Goal: Obtain resource: Download file/media

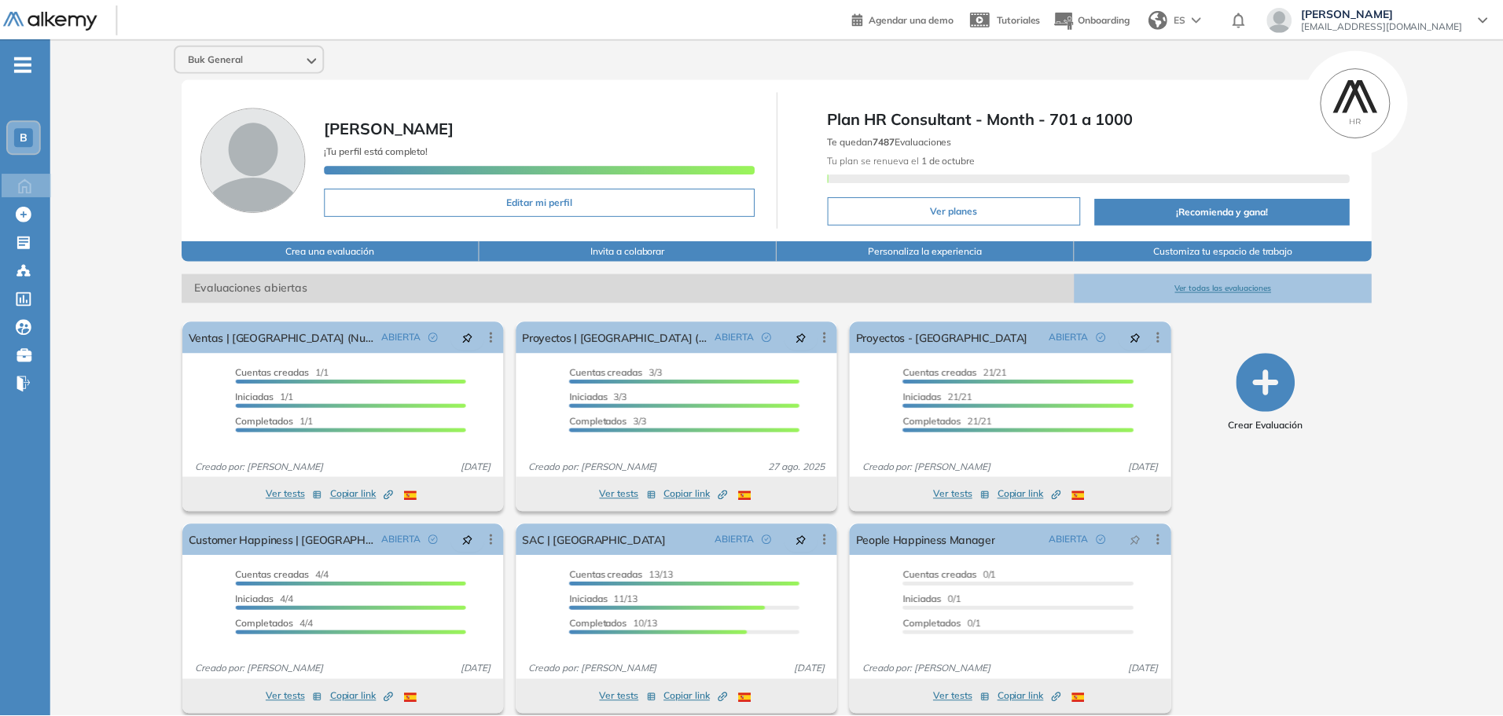
scroll to position [17, 0]
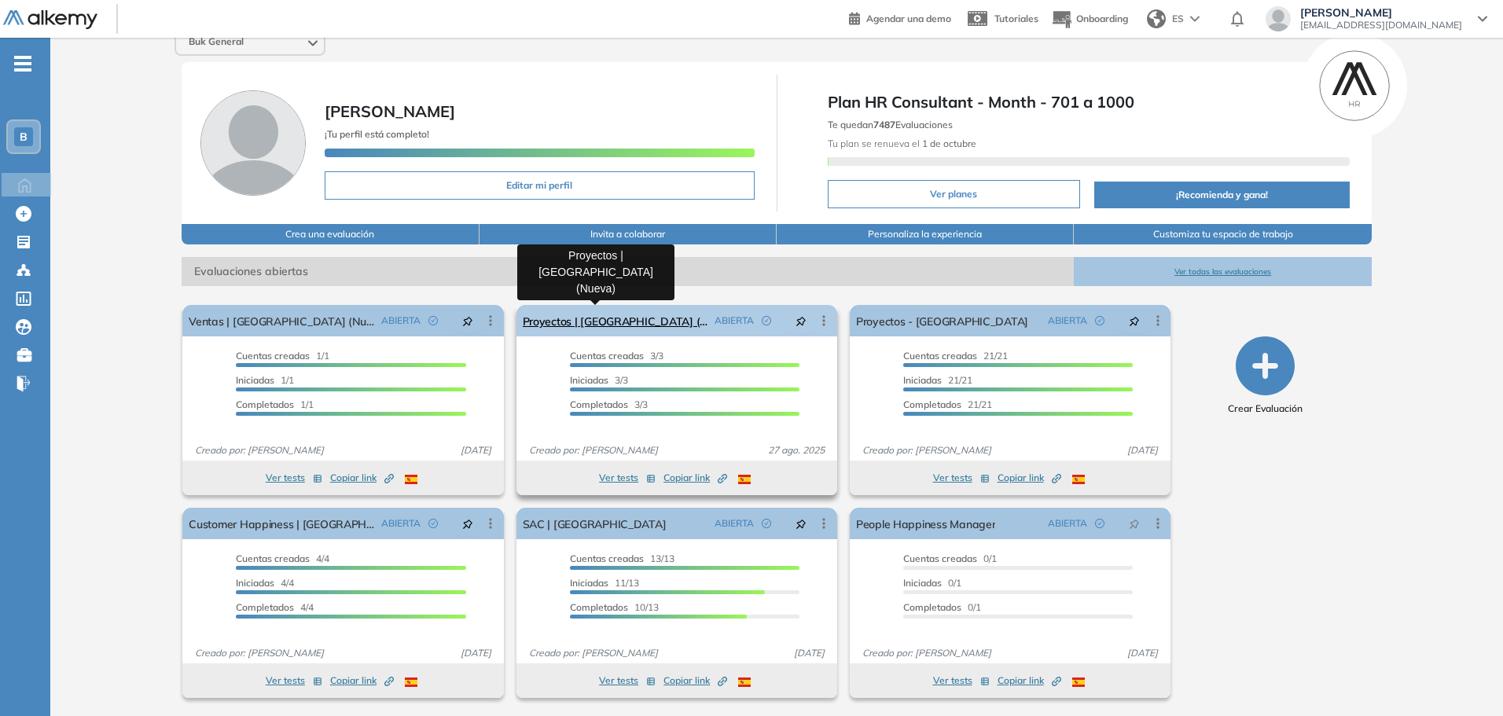
click at [577, 316] on link "Proyectos | [GEOGRAPHIC_DATA] (Nueva)" at bounding box center [616, 320] width 186 height 31
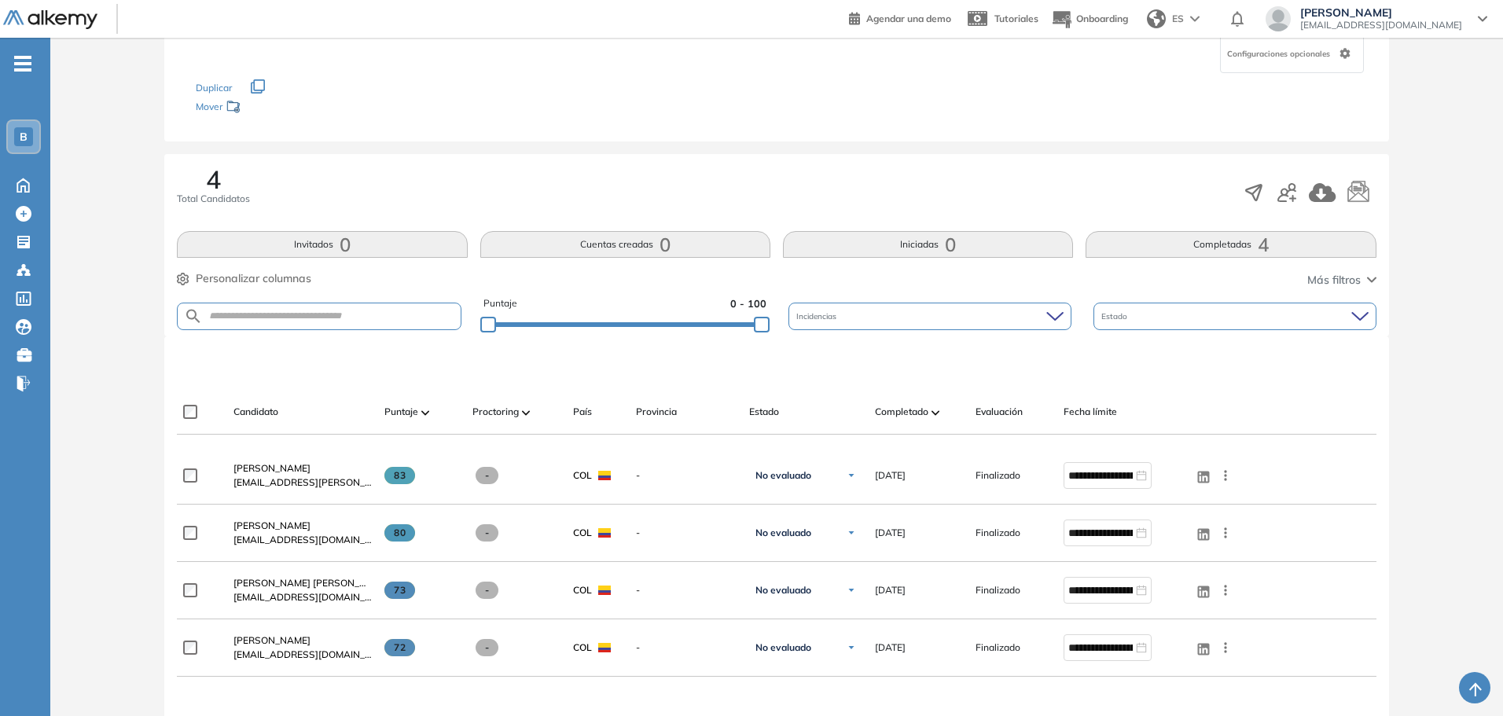
scroll to position [157, 0]
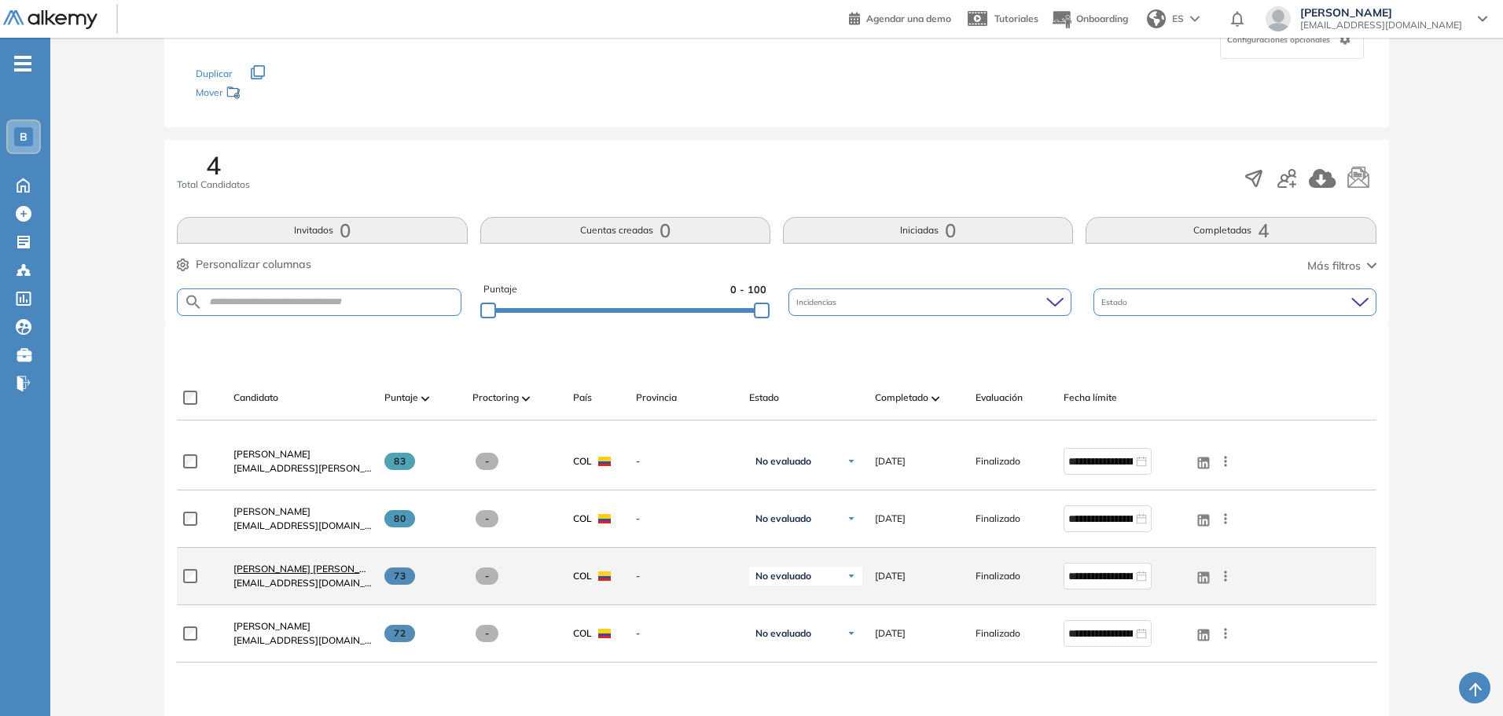
click at [341, 563] on span "[PERSON_NAME] [PERSON_NAME]" at bounding box center [311, 569] width 156 height 12
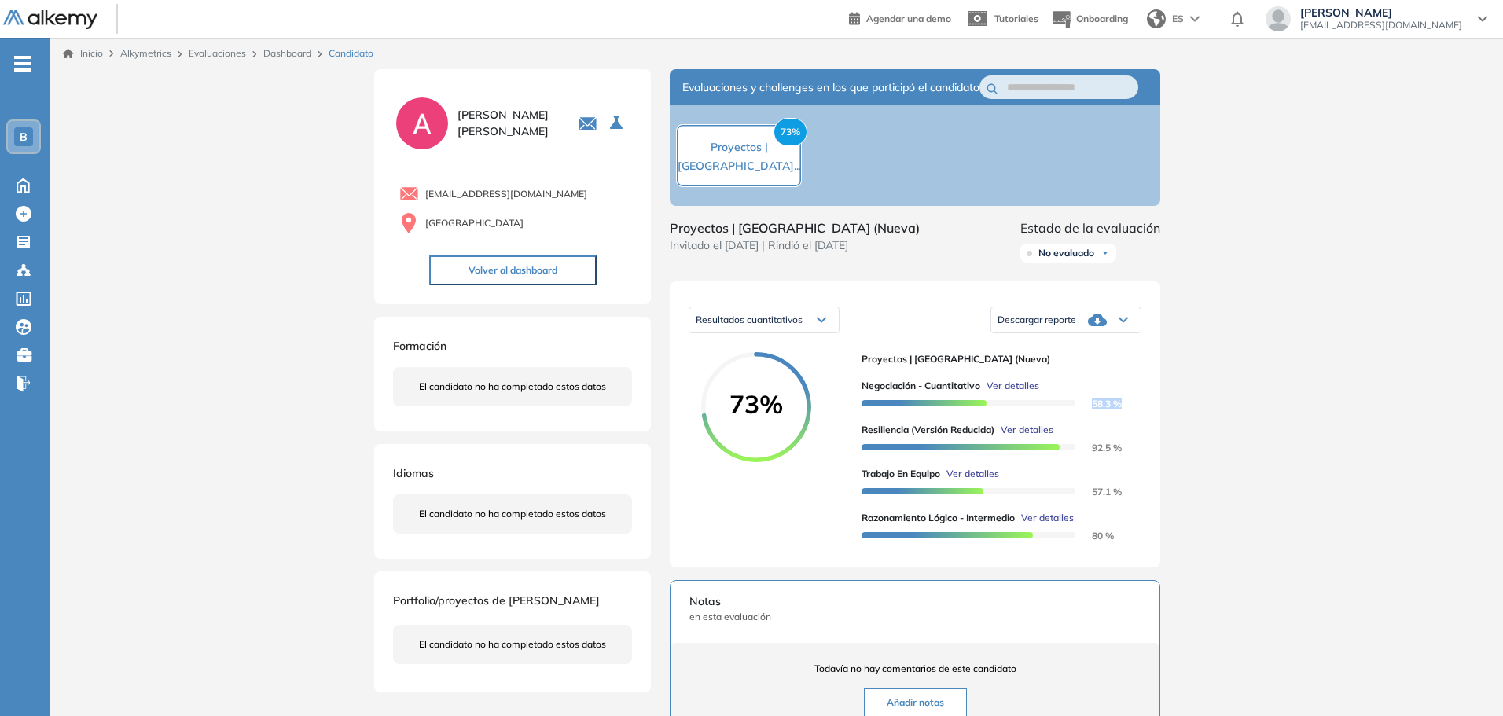
drag, startPoint x: 1089, startPoint y: 421, endPoint x: 1131, endPoint y: 425, distance: 42.7
click at [1131, 425] on div "73% Proyectos | [GEOGRAPHIC_DATA] (Nueva) Negociación - Cuantitativo Ver detall…" at bounding box center [915, 450] width 453 height 197
click at [1152, 419] on div "Resultados cuantitativos Resultados cuantitativos Resultados relativos Descarga…" at bounding box center [915, 424] width 491 height 286
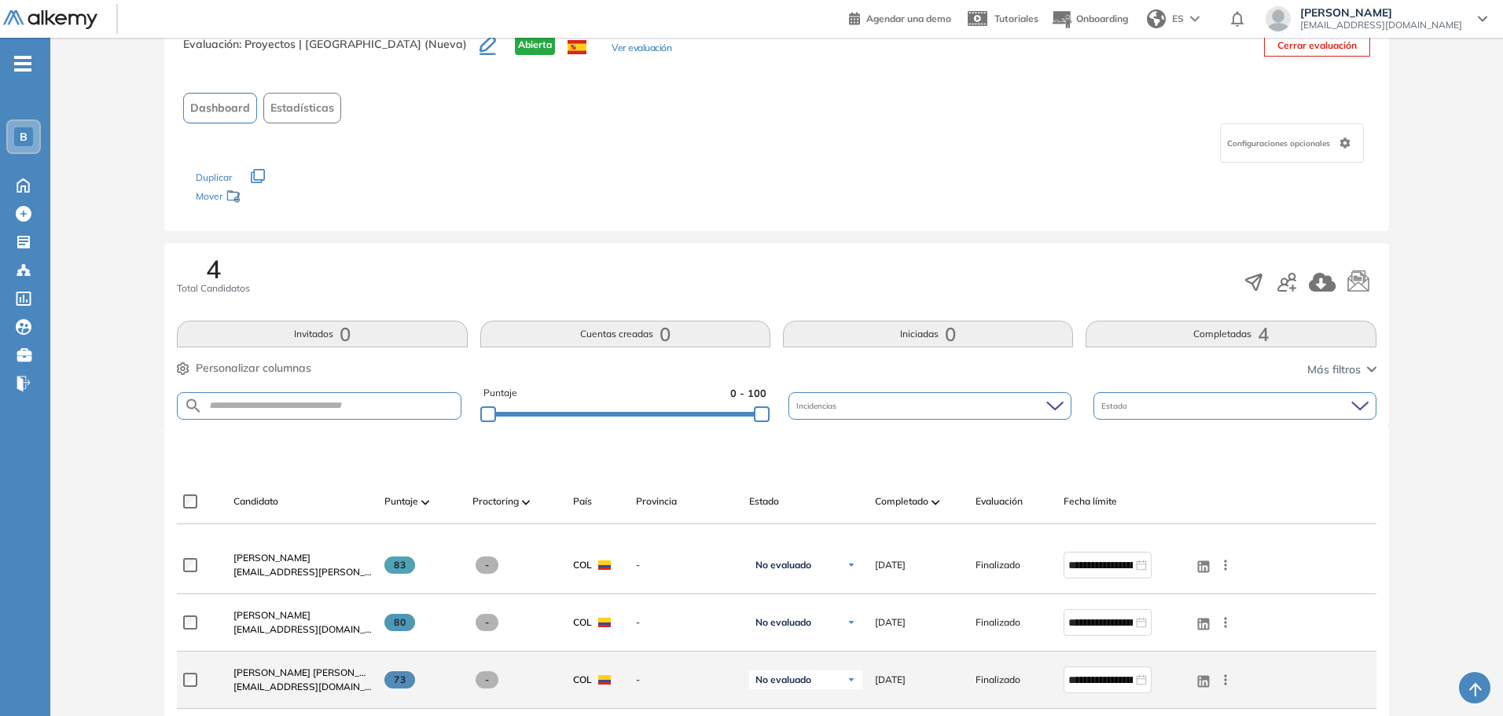
scroll to position [157, 0]
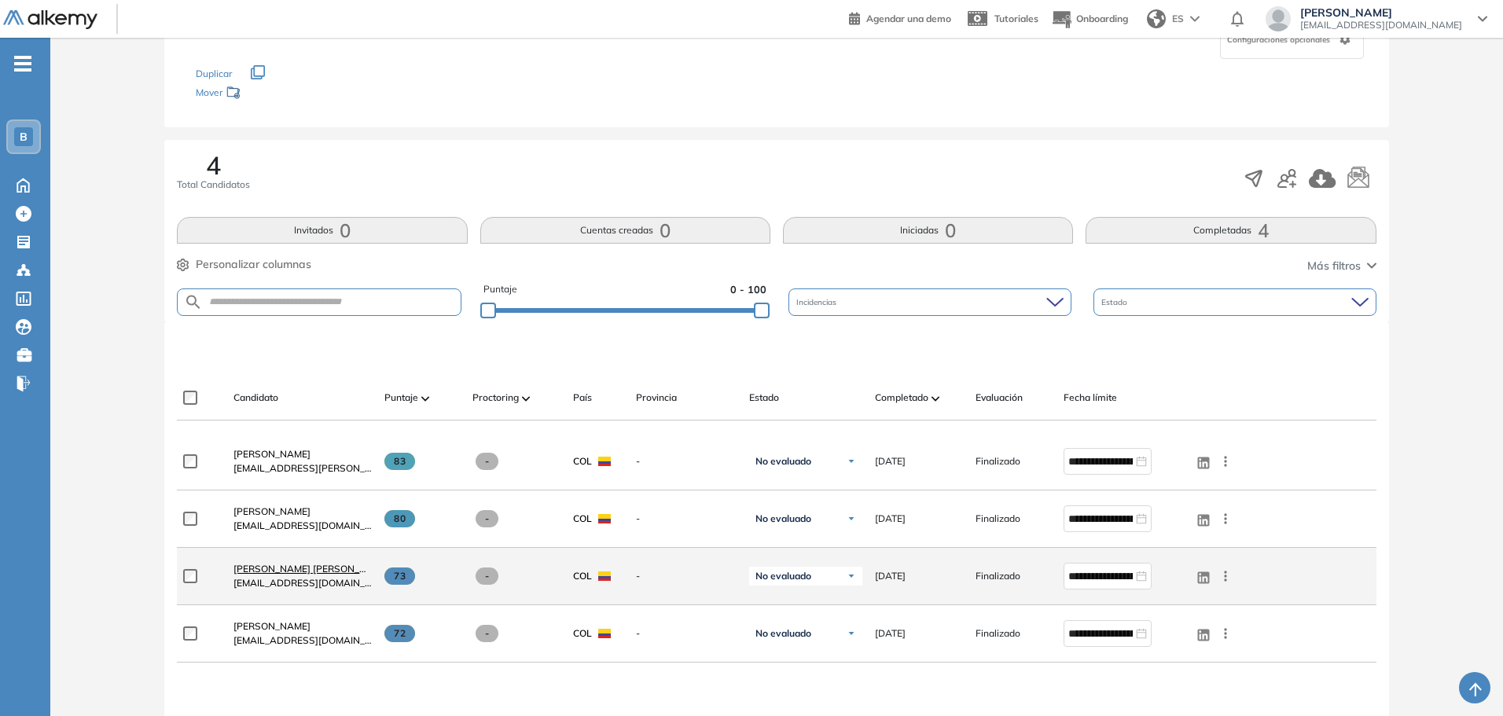
click at [318, 571] on span "[PERSON_NAME] [PERSON_NAME]" at bounding box center [311, 569] width 156 height 12
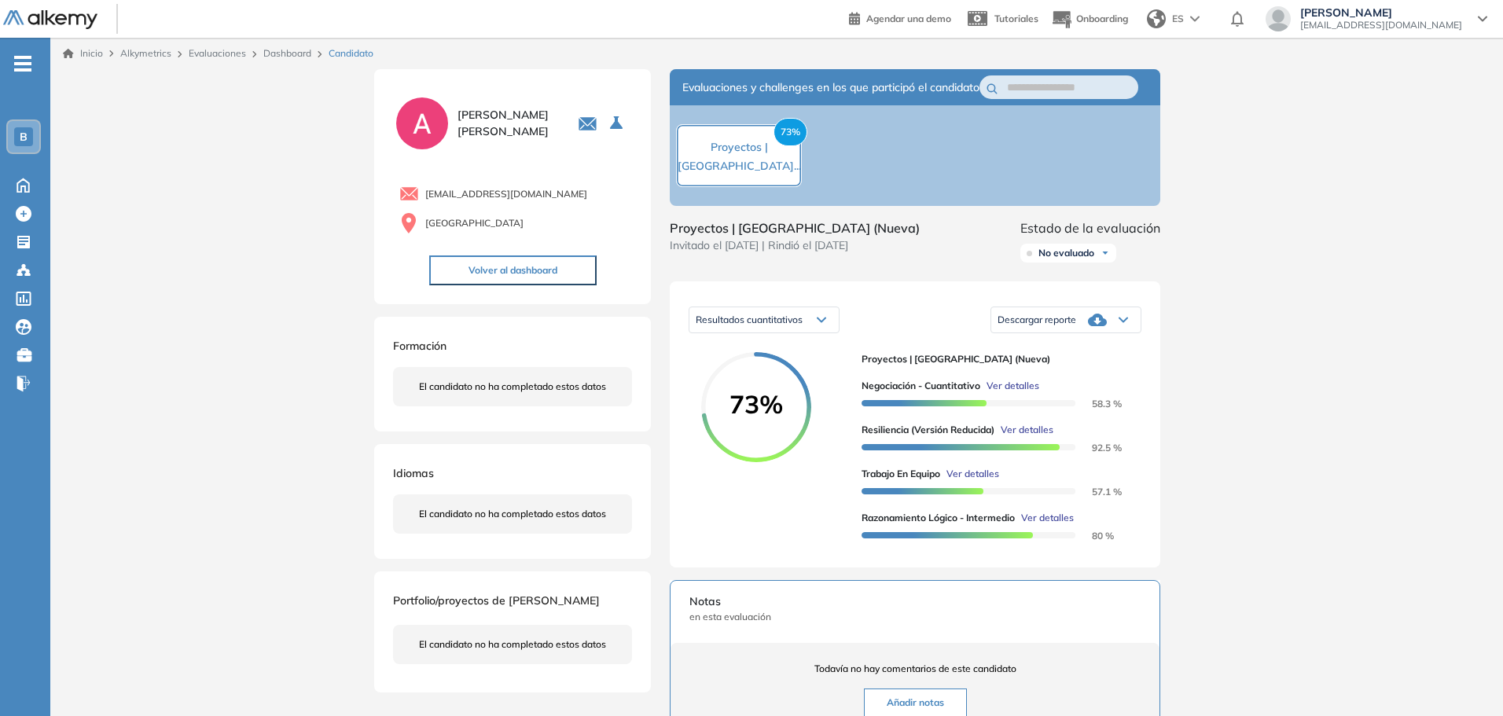
click at [1029, 326] on span "Descargar reporte" at bounding box center [1037, 320] width 79 height 13
click at [1032, 392] on li "Descargar informe resumido" at bounding box center [1056, 385] width 117 height 16
click at [165, 57] on span "Alkymetrics" at bounding box center [145, 53] width 51 height 12
click at [163, 53] on span "Alkymetrics" at bounding box center [145, 53] width 51 height 12
click at [15, 188] on icon at bounding box center [23, 184] width 28 height 19
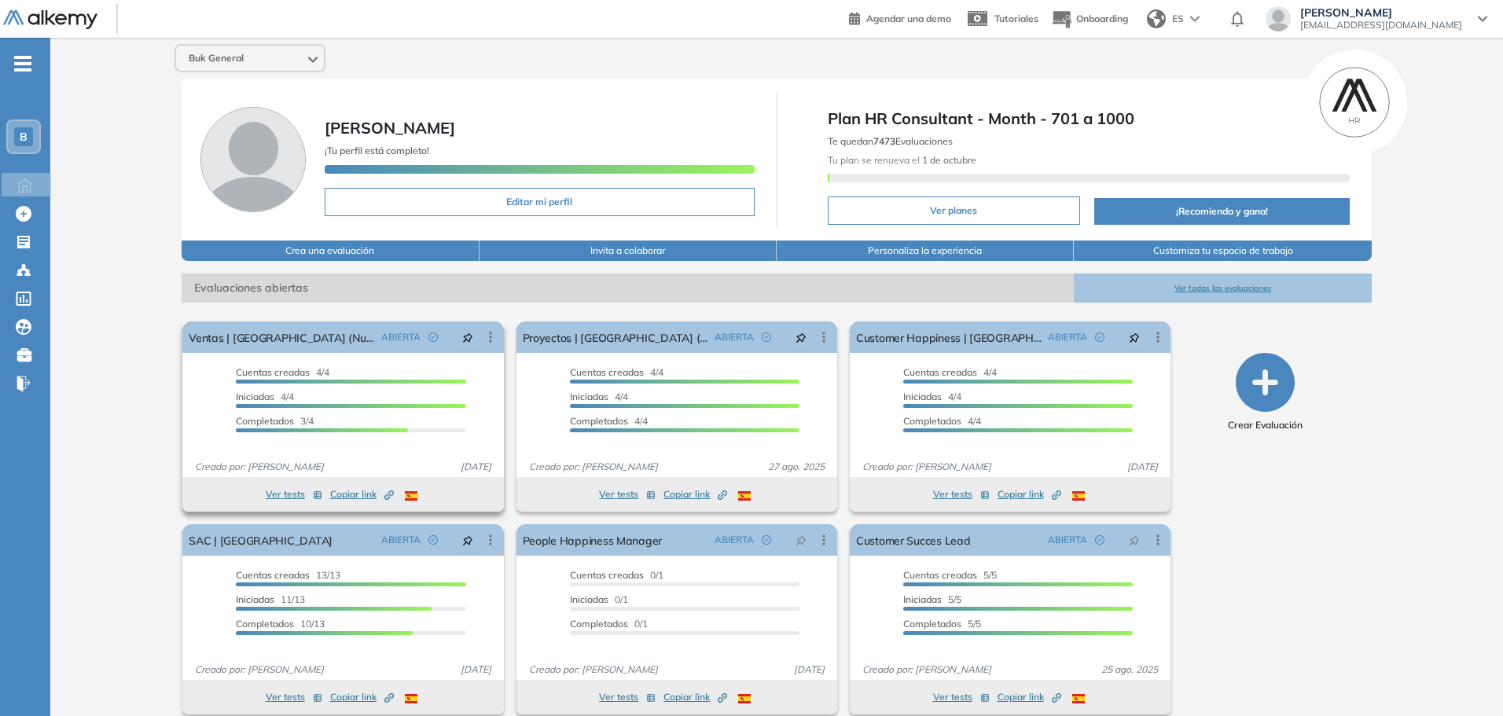
click at [354, 491] on span "Copiar link Created by potrace 1.16, written by Peter Selinger 2001-2019" at bounding box center [362, 494] width 64 height 14
click at [281, 494] on button "Ver tests" at bounding box center [294, 494] width 57 height 19
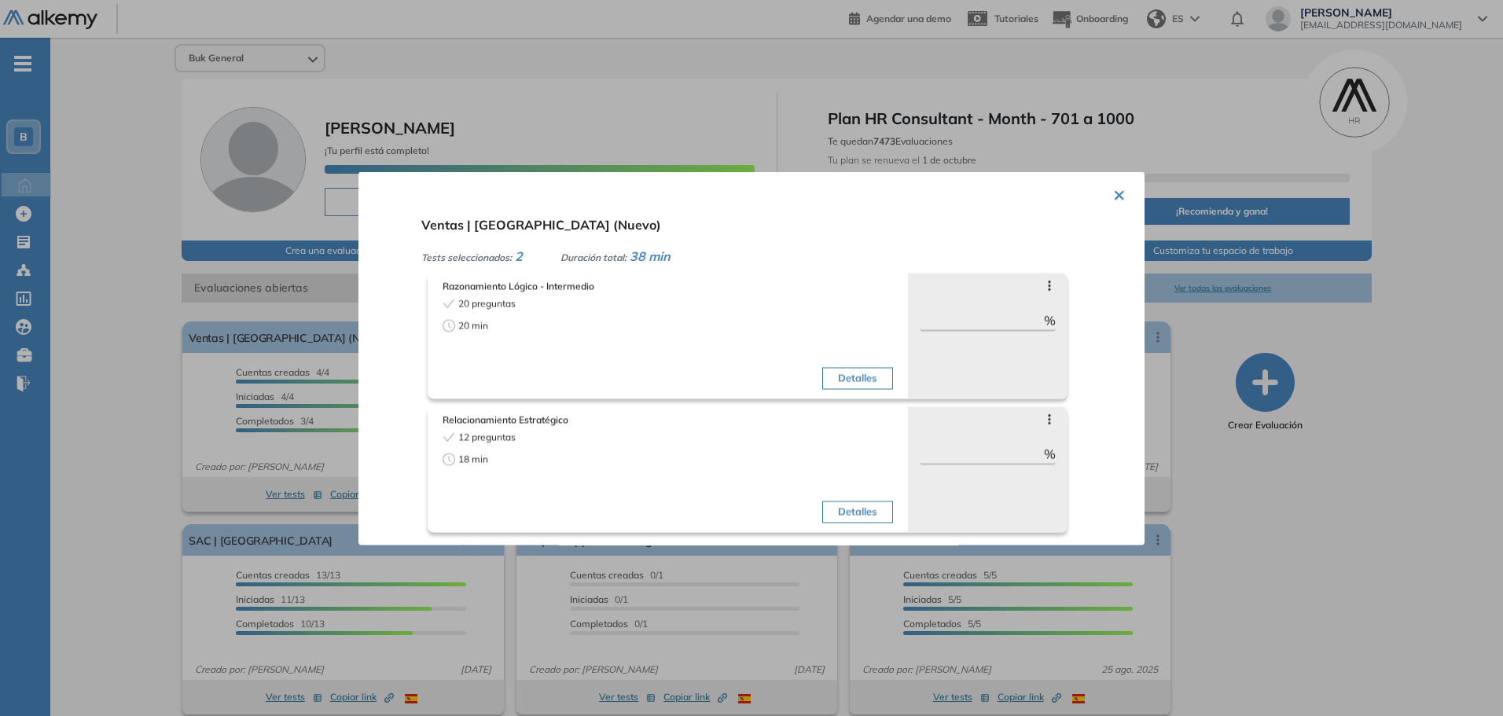
click at [1234, 399] on div at bounding box center [751, 358] width 1503 height 716
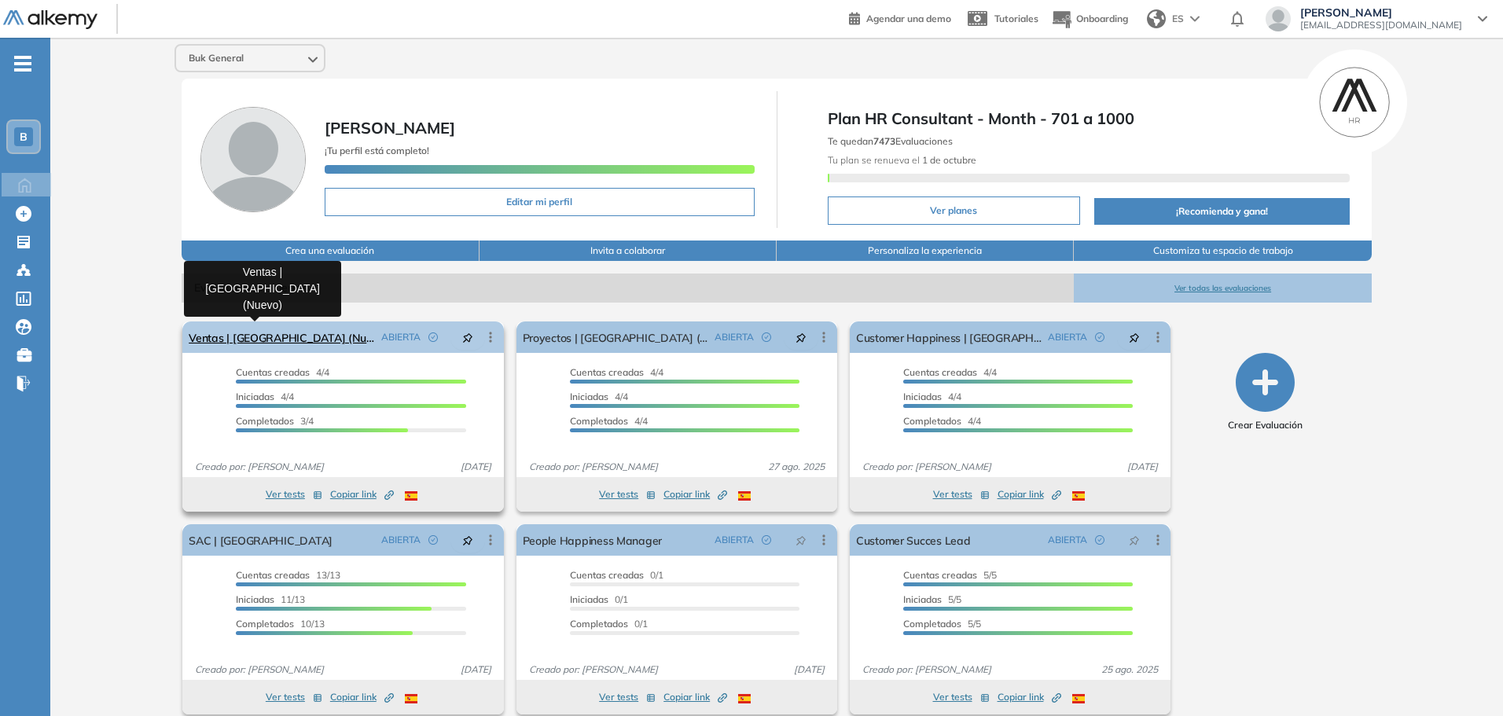
click at [263, 339] on link "Ventas | [GEOGRAPHIC_DATA] (Nuevo)" at bounding box center [282, 337] width 186 height 31
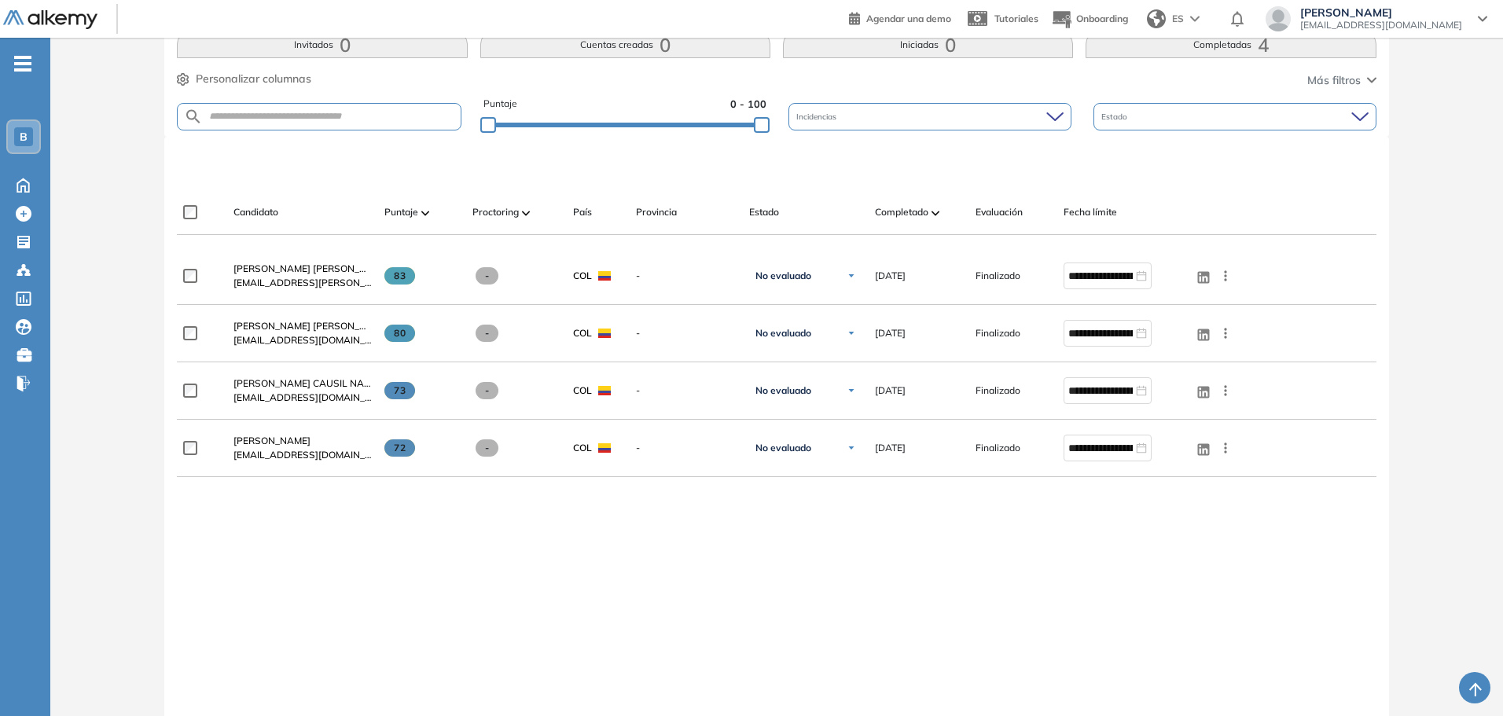
scroll to position [393, 0]
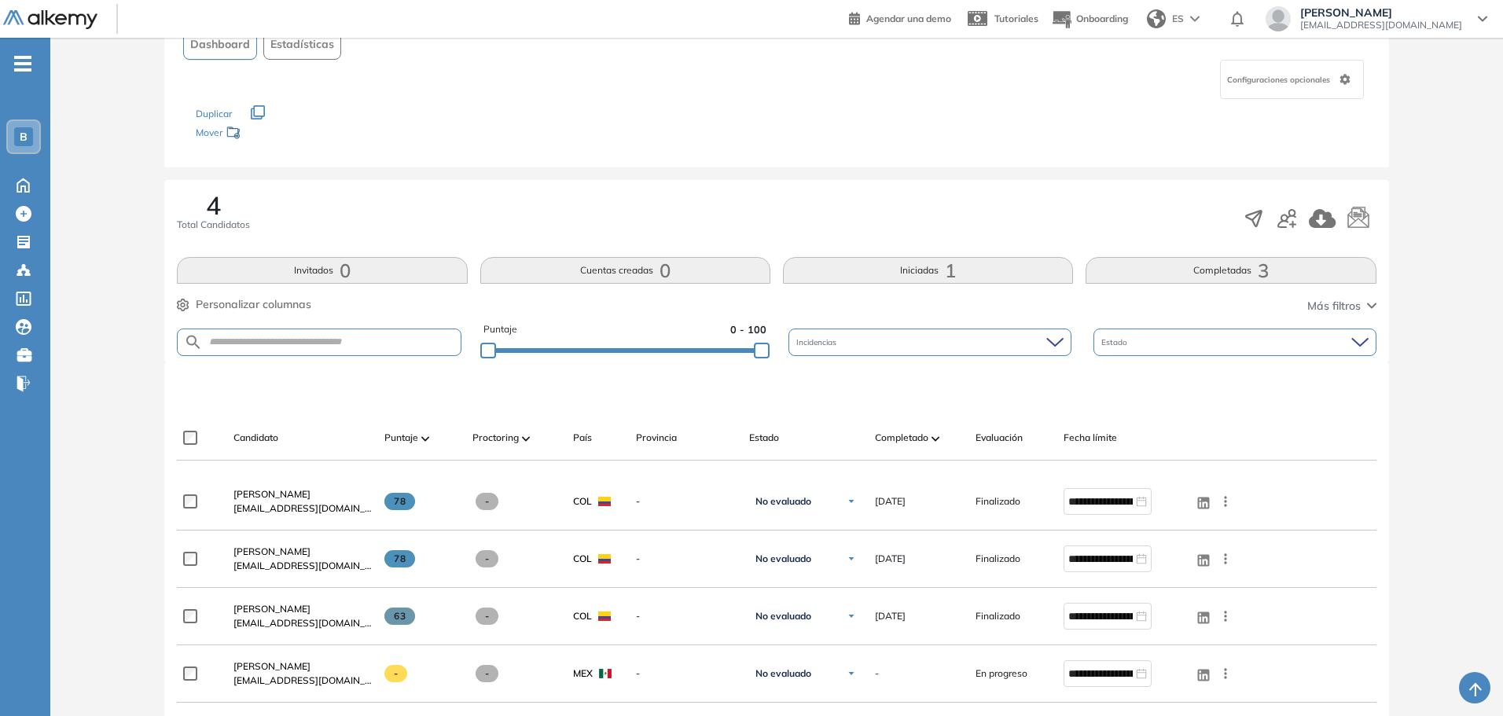
scroll to position [236, 0]
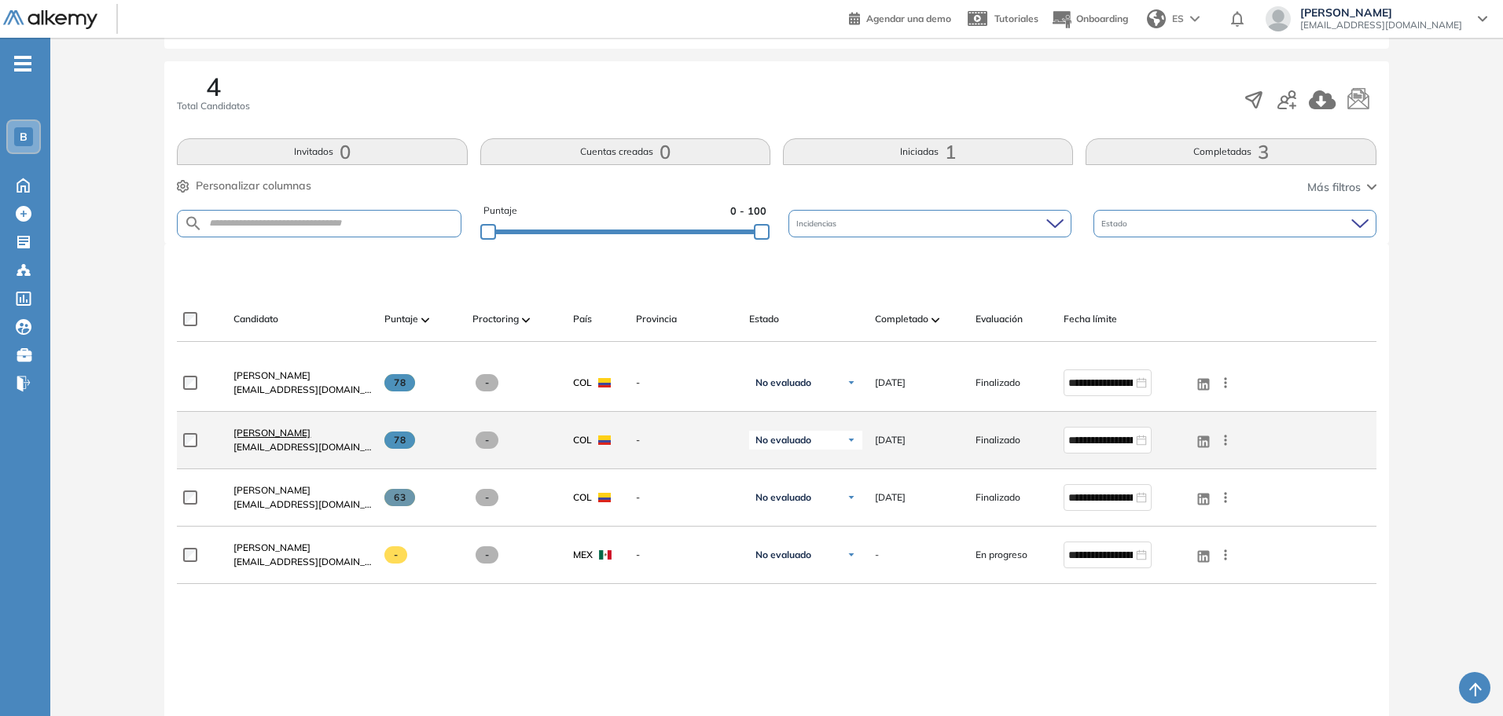
click at [259, 432] on span "Jessika Maizo" at bounding box center [271, 433] width 77 height 12
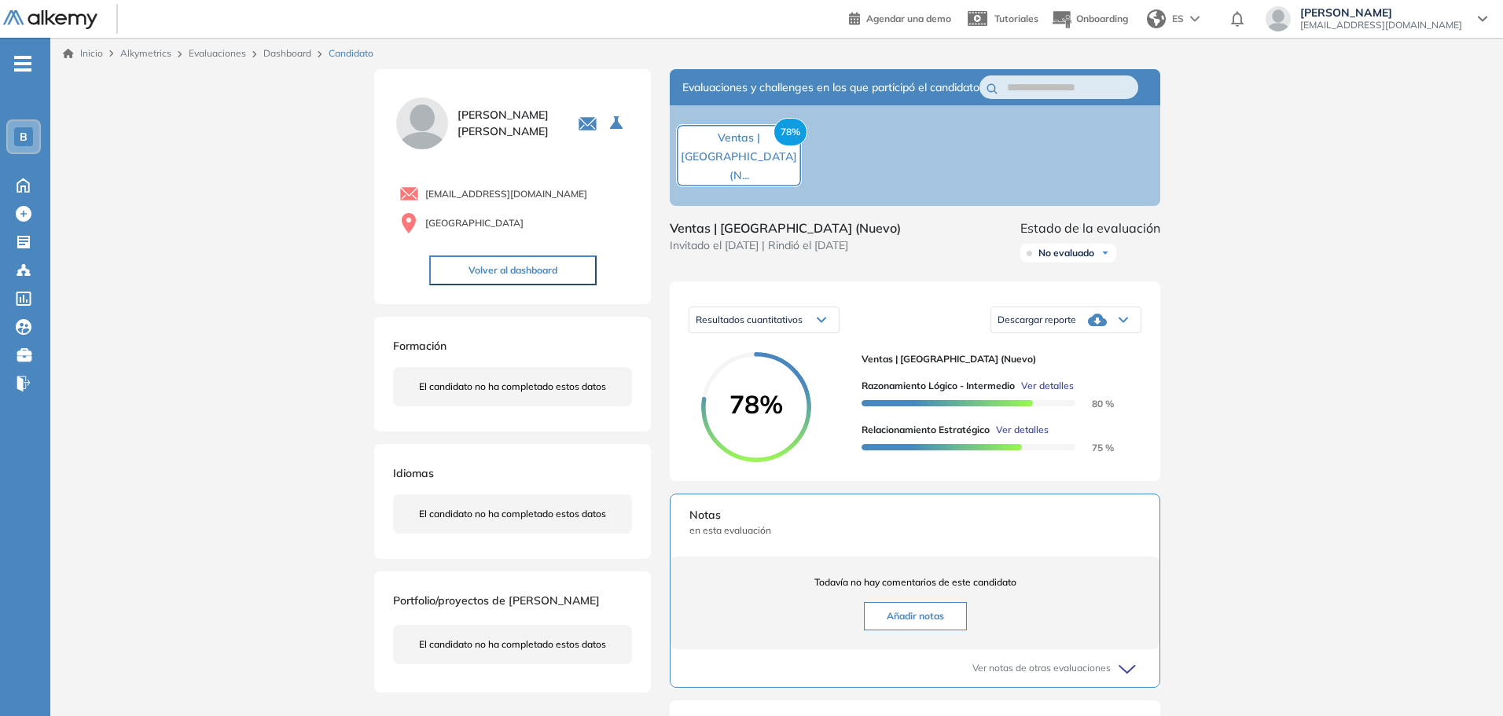
click at [1032, 437] on span "Ver detalles" at bounding box center [1022, 430] width 53 height 14
click at [1301, 425] on div "Inicio Alkymetrics Evaluaciones Dashboard Candidato Relacionamiento Estratégico…" at bounding box center [776, 505] width 1453 height 935
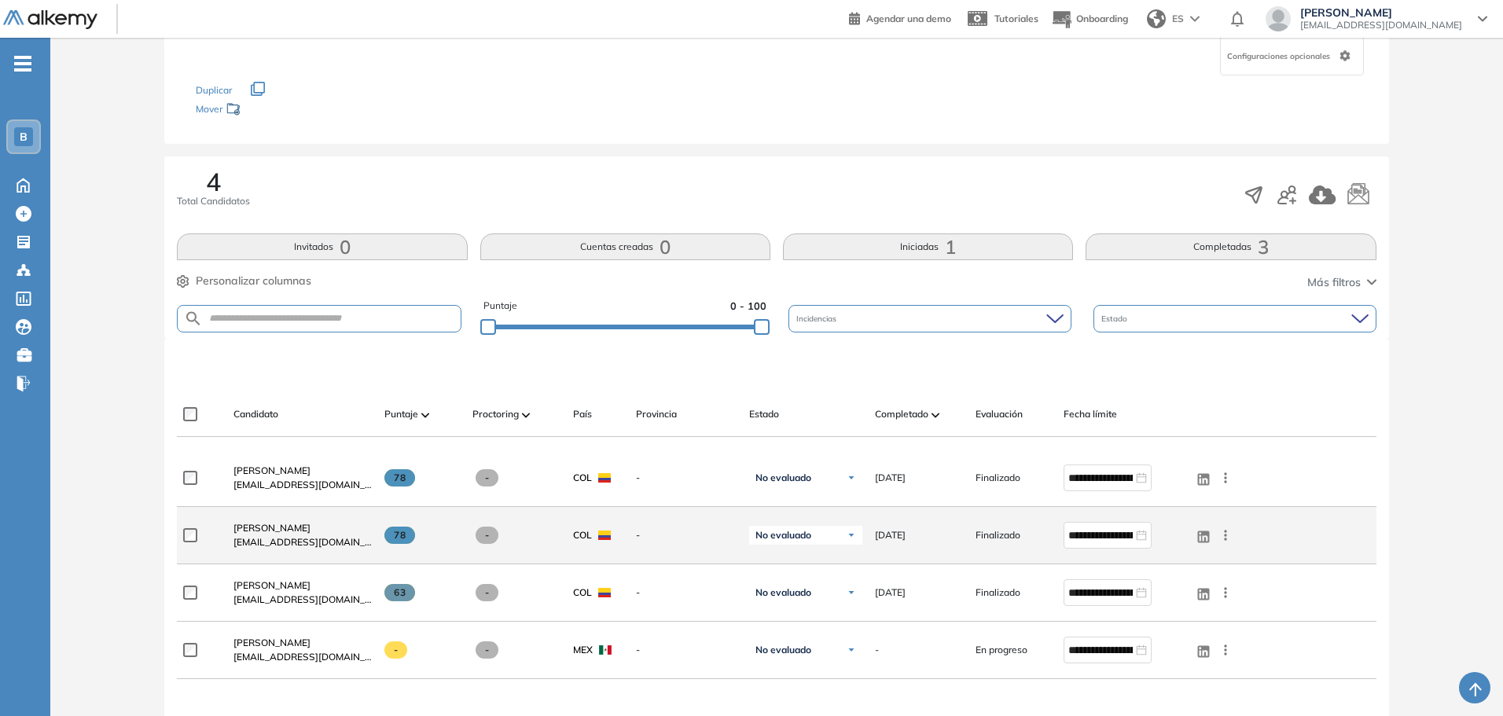
scroll to position [157, 0]
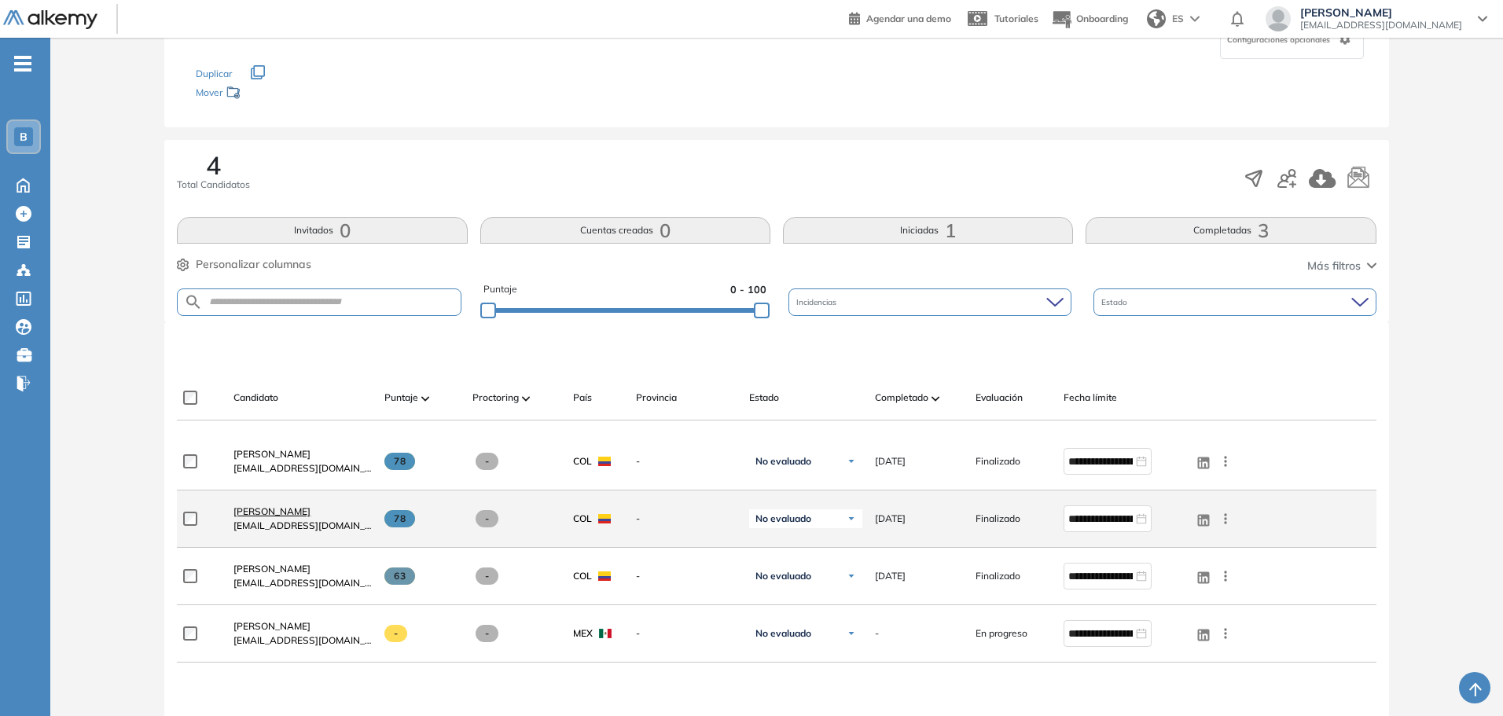
click at [268, 512] on span "Jessika Maizo" at bounding box center [271, 511] width 77 height 12
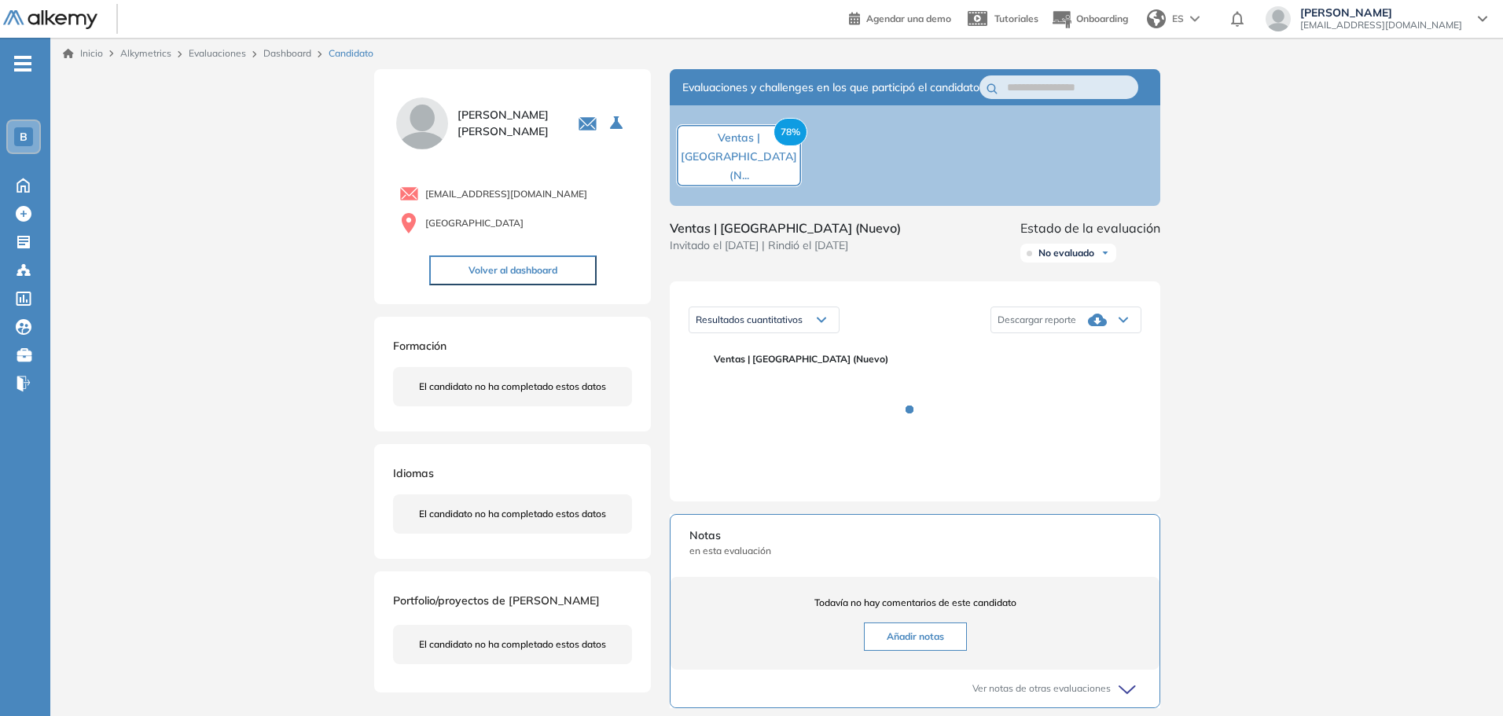
click at [1099, 326] on icon at bounding box center [1097, 320] width 19 height 13
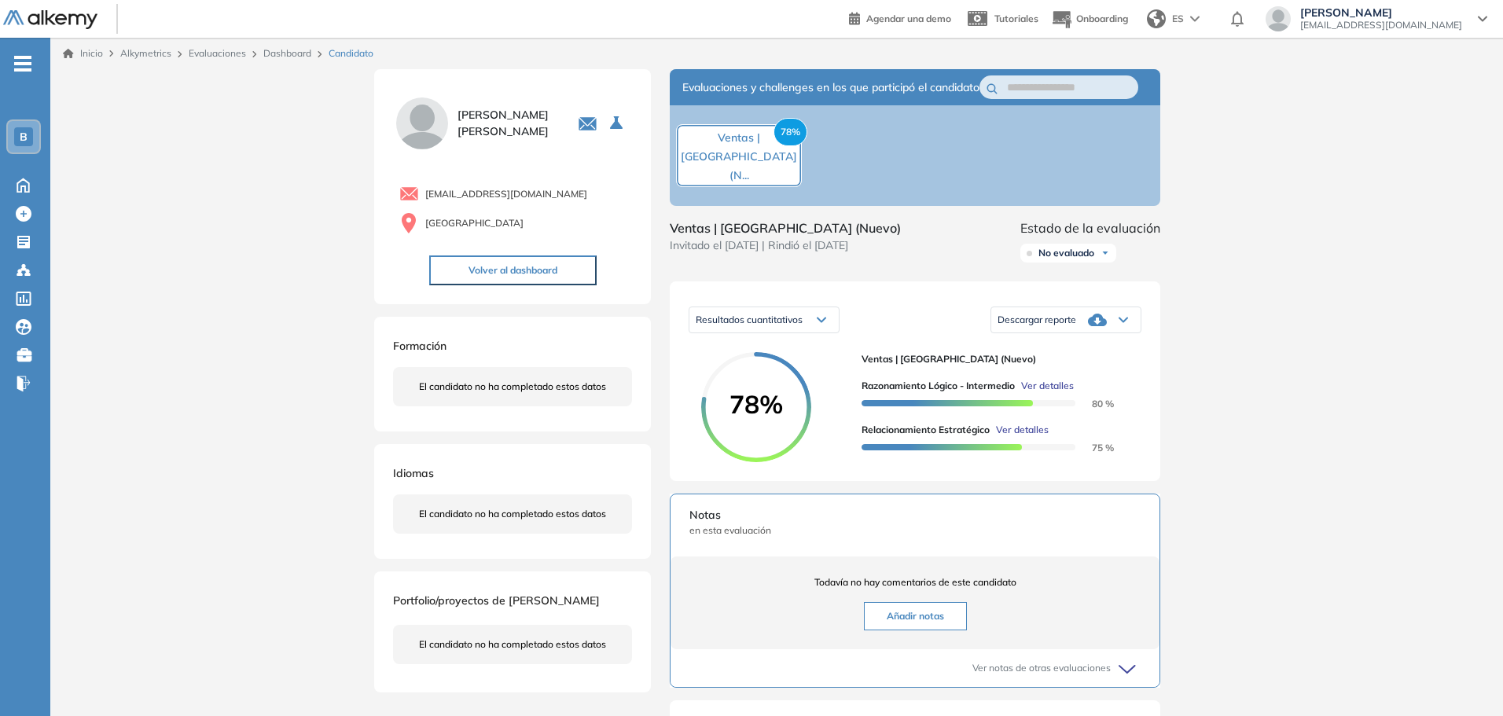
click at [1104, 329] on icon at bounding box center [1097, 320] width 19 height 19
click at [1059, 392] on li "Descargar informe resumido" at bounding box center [1056, 385] width 117 height 16
